Goal: Transaction & Acquisition: Purchase product/service

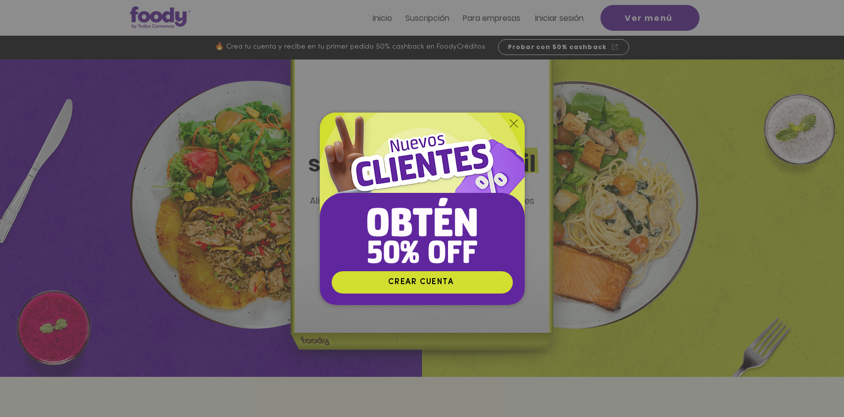
click at [513, 123] on icon "Volver al sitio" at bounding box center [514, 123] width 8 height 8
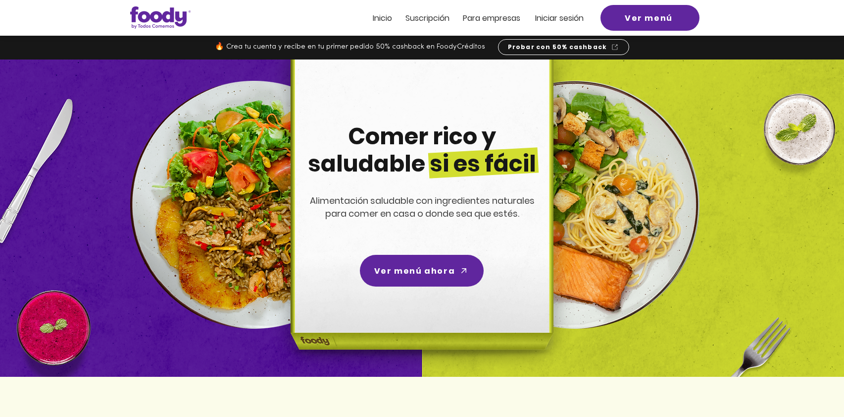
click at [550, 16] on span "Iniciar sesión" at bounding box center [559, 17] width 49 height 11
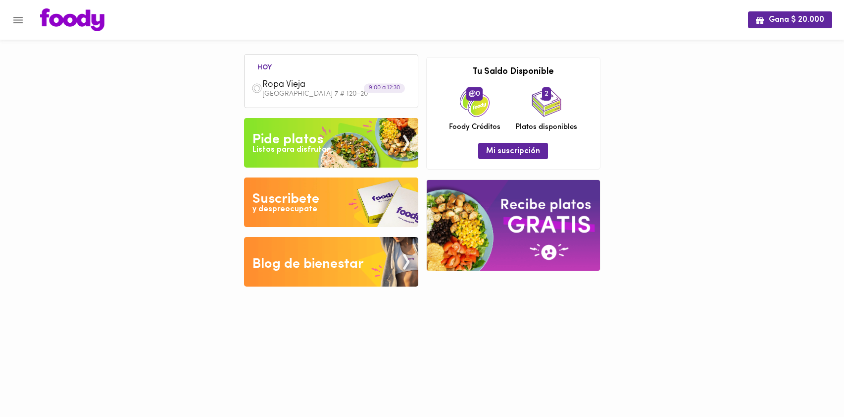
click at [307, 145] on div "Listos para disfrutar" at bounding box center [291, 149] width 77 height 11
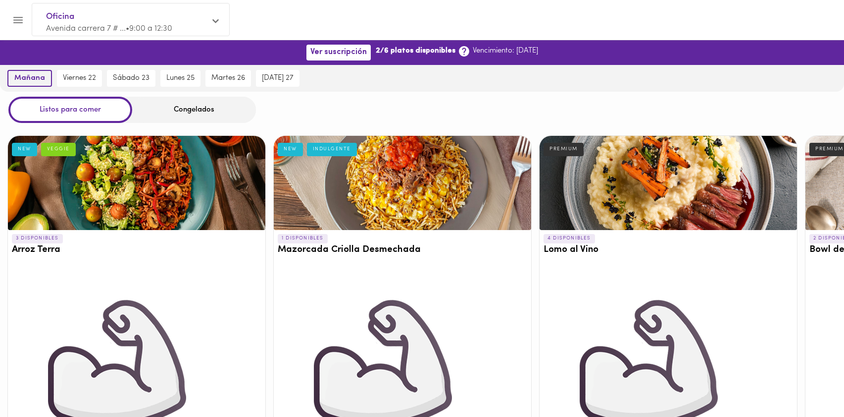
click at [34, 73] on button "mañana" at bounding box center [29, 78] width 45 height 17
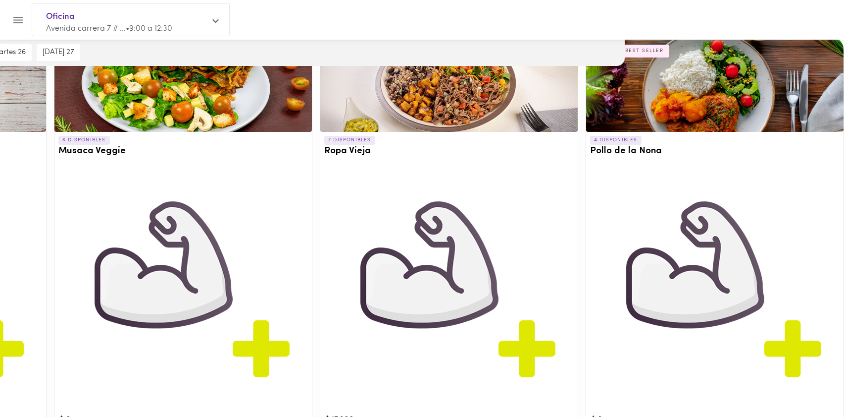
scroll to position [524, 219]
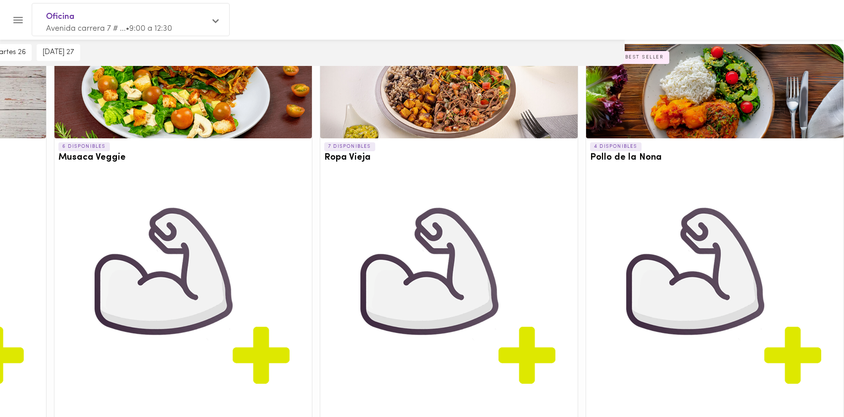
click at [686, 124] on div at bounding box center [715, 91] width 258 height 94
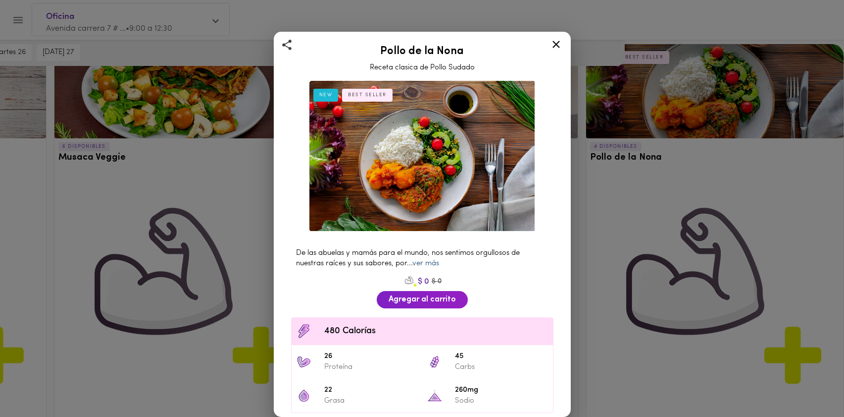
click at [429, 262] on link "ver más" at bounding box center [426, 263] width 27 height 7
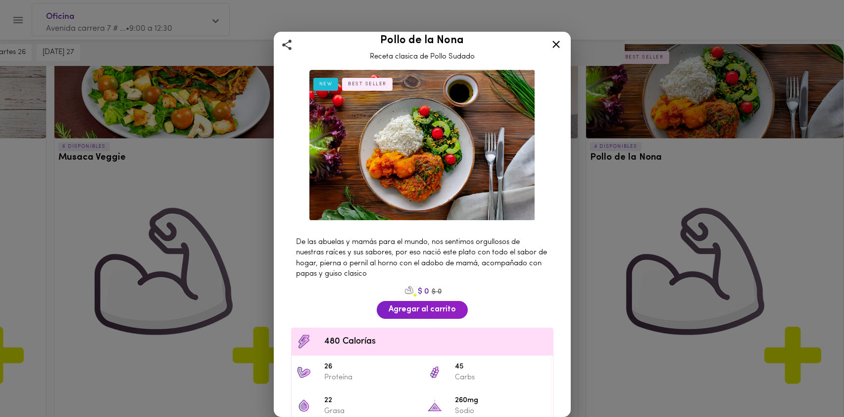
scroll to position [10, 0]
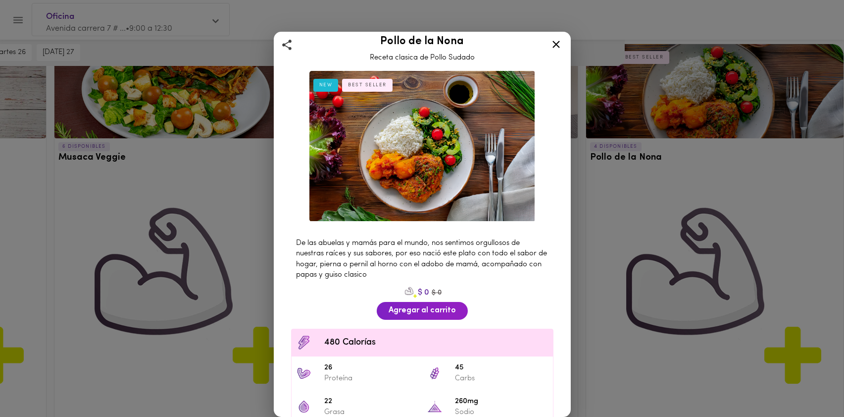
click at [554, 46] on icon at bounding box center [556, 44] width 12 height 12
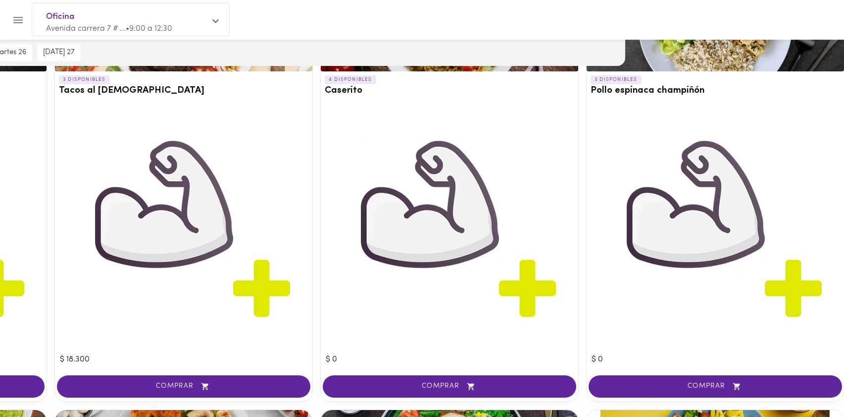
scroll to position [1025, 219]
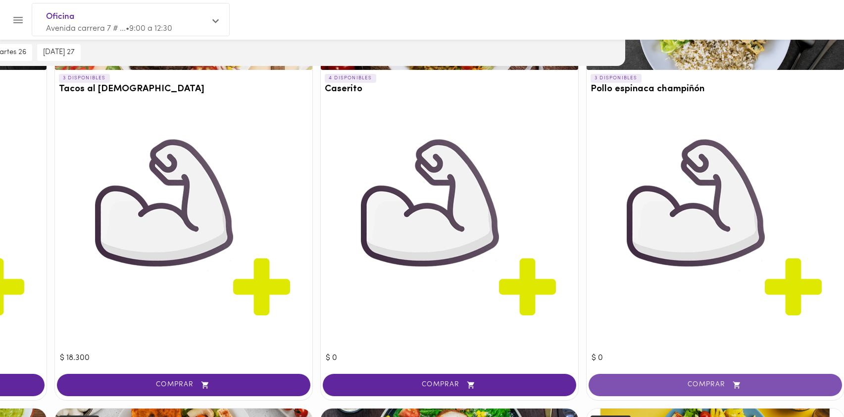
click at [676, 384] on span "COMPRAR" at bounding box center [715, 384] width 229 height 8
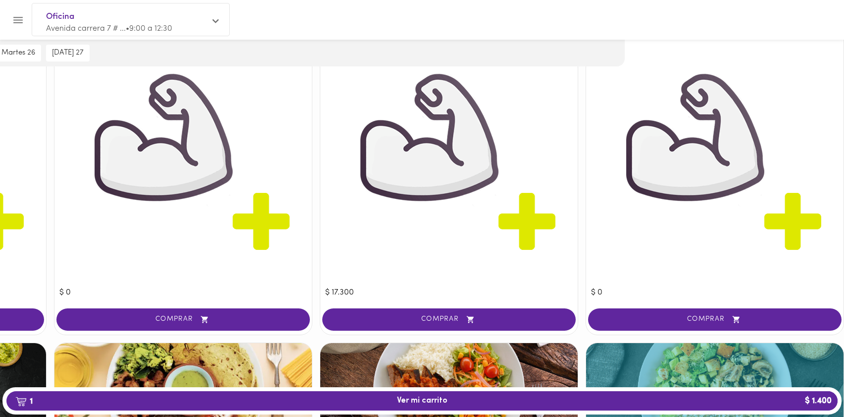
scroll to position [697, 219]
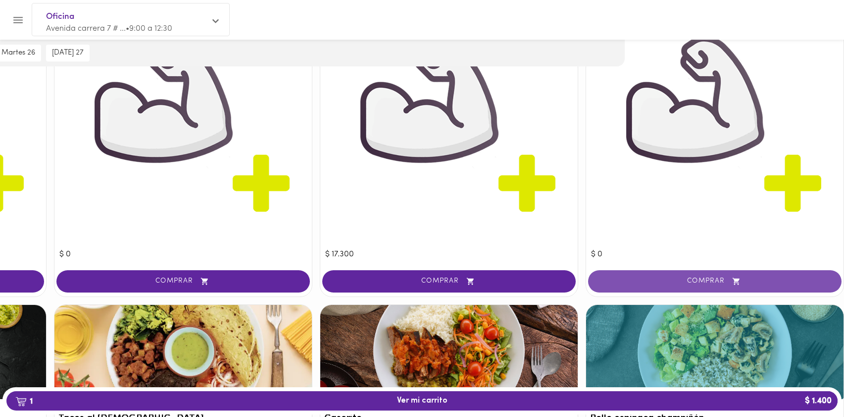
click at [677, 281] on span "COMPRAR" at bounding box center [715, 281] width 229 height 8
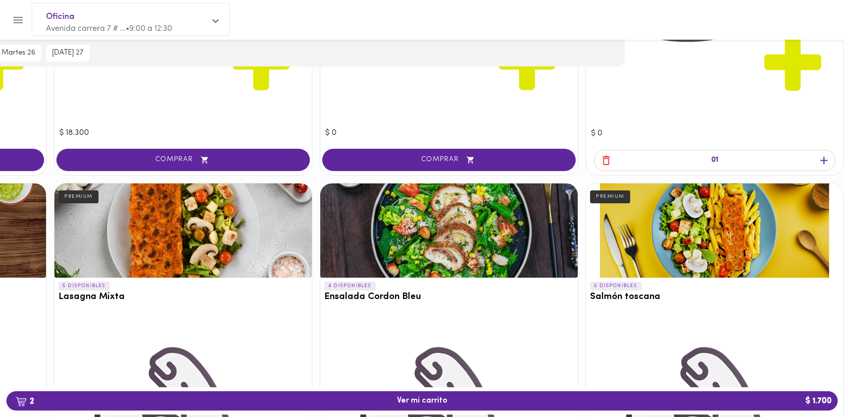
scroll to position [1253, 219]
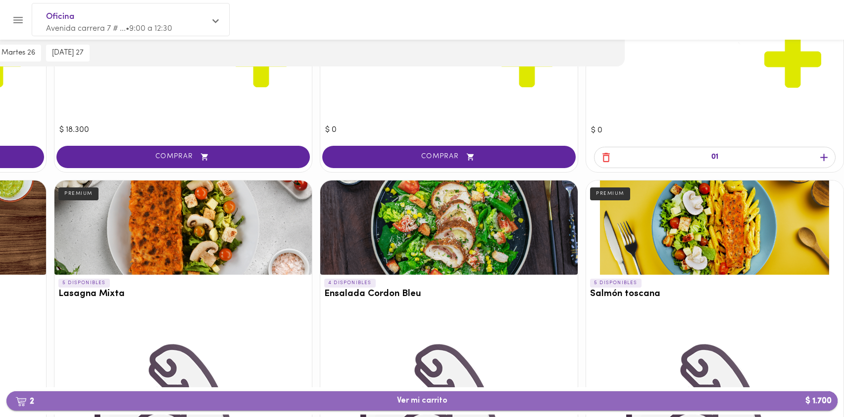
click at [484, 399] on span "2 Ver mi carrito $ 1.700" at bounding box center [422, 400] width 816 height 9
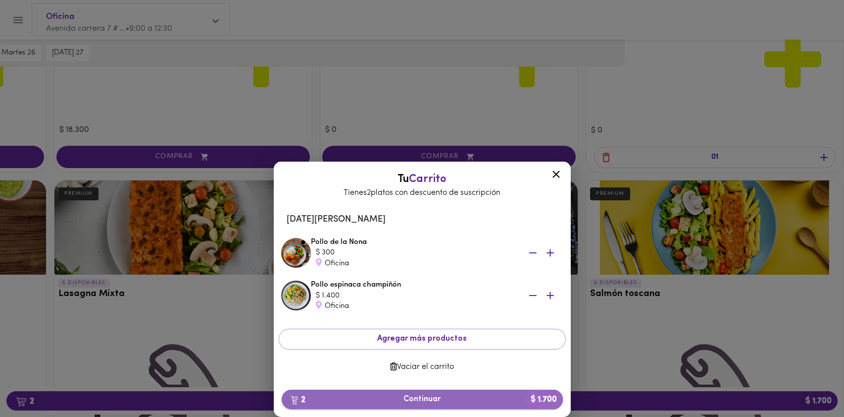
click at [426, 397] on span "2 Continuar $ 1.700" at bounding box center [422, 398] width 265 height 9
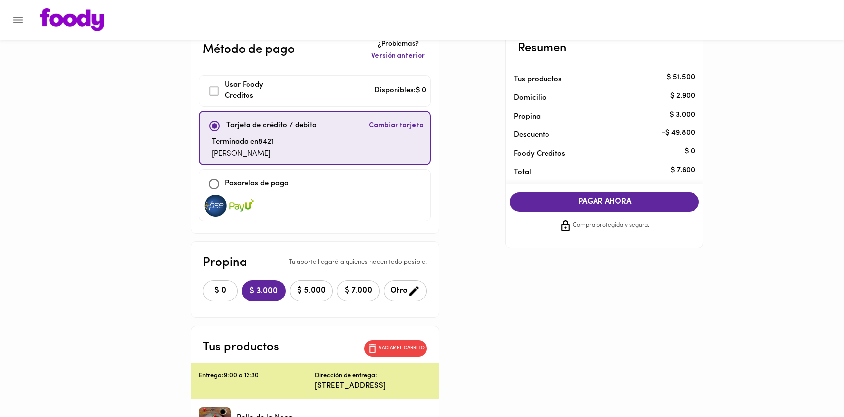
scroll to position [24, 0]
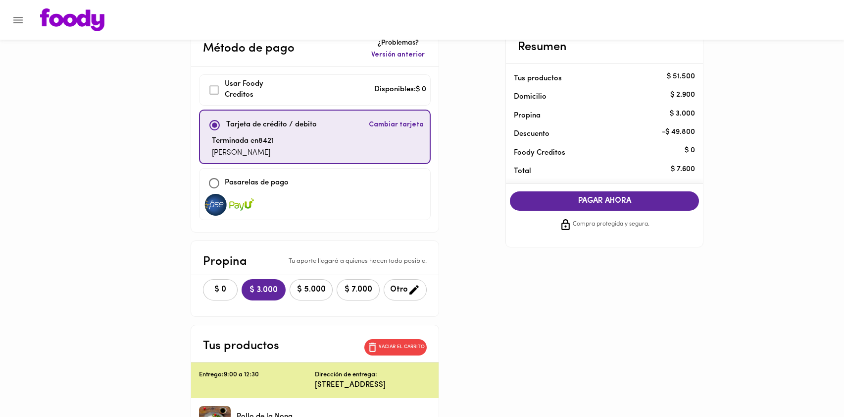
click at [396, 290] on span "Otro" at bounding box center [405, 289] width 30 height 12
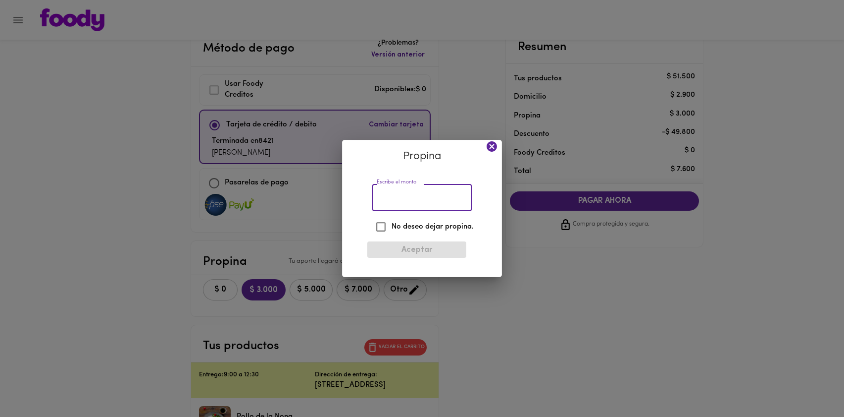
click at [428, 196] on input "Escribe el monto" at bounding box center [422, 197] width 100 height 27
type input "2000"
click at [455, 221] on label "No deseo dejar propina." at bounding box center [422, 226] width 104 height 21
click at [392, 221] on input "No deseo dejar propina." at bounding box center [380, 226] width 21 height 21
checkbox input "true"
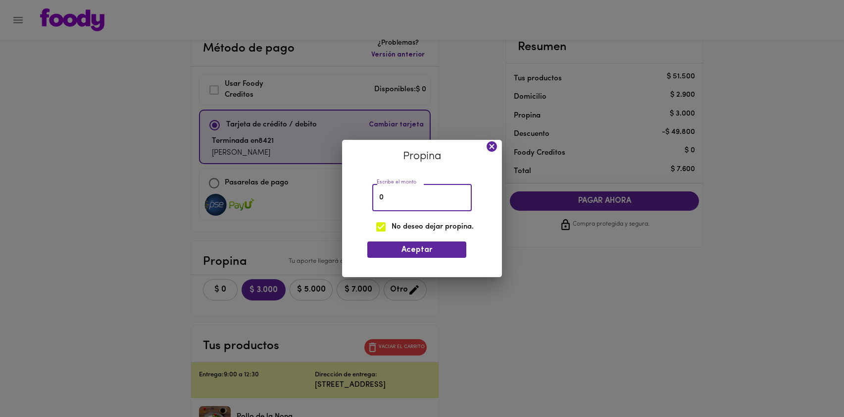
drag, startPoint x: 404, startPoint y: 197, endPoint x: 326, endPoint y: 197, distance: 77.8
click at [326, 197] on div "Propina Escribe el monto 0 Escribe el monto No deseo dejar propina. Aceptar" at bounding box center [422, 208] width 844 height 417
type input "2"
checkbox input "false"
type input "2000"
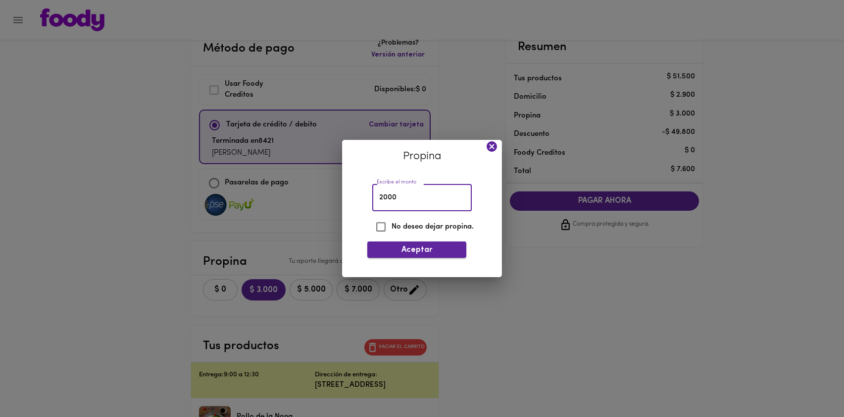
click at [423, 254] on span "Aceptar" at bounding box center [416, 249] width 83 height 9
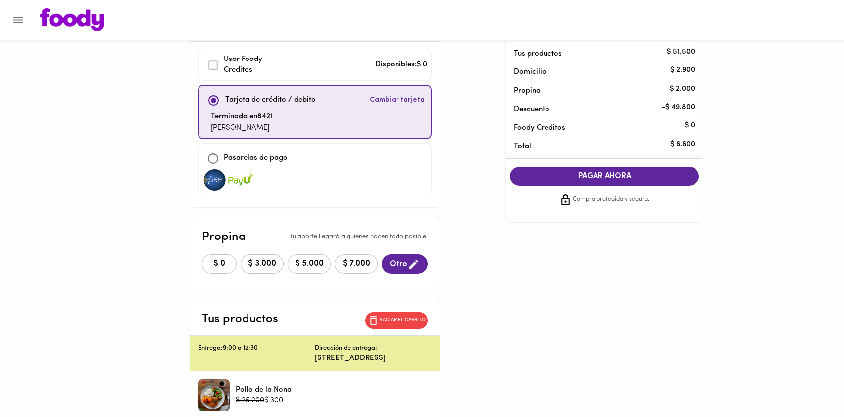
scroll to position [48, 0]
click at [625, 172] on span "PAGAR AHORA" at bounding box center [604, 176] width 169 height 9
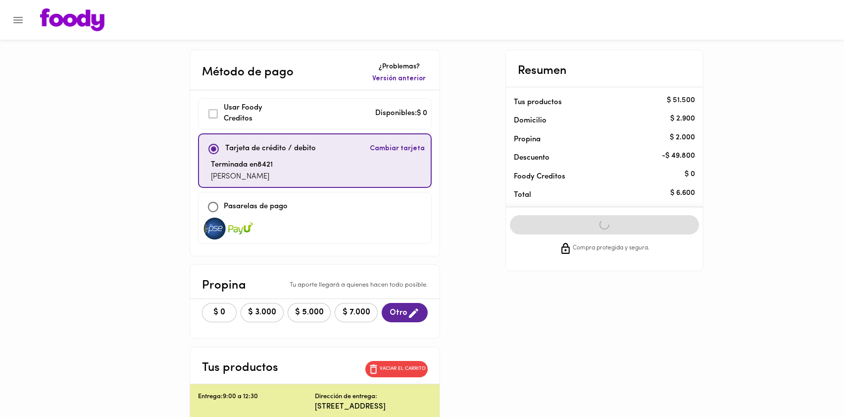
scroll to position [0, 0]
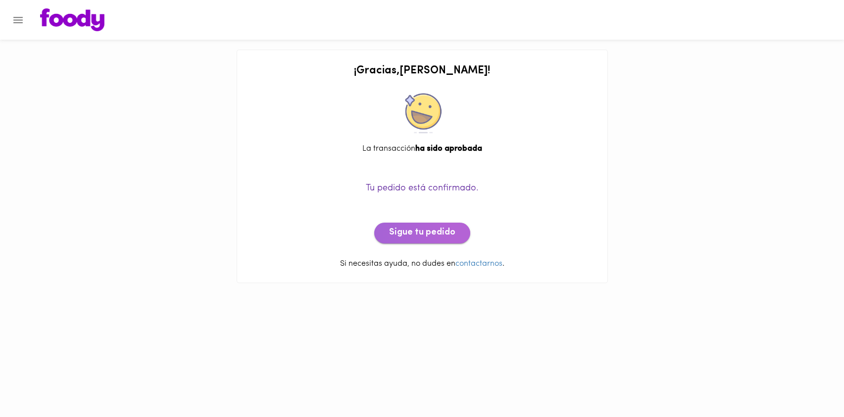
click at [448, 227] on span "Sigue tu pedido" at bounding box center [422, 232] width 66 height 11
